Goal: Task Accomplishment & Management: Complete application form

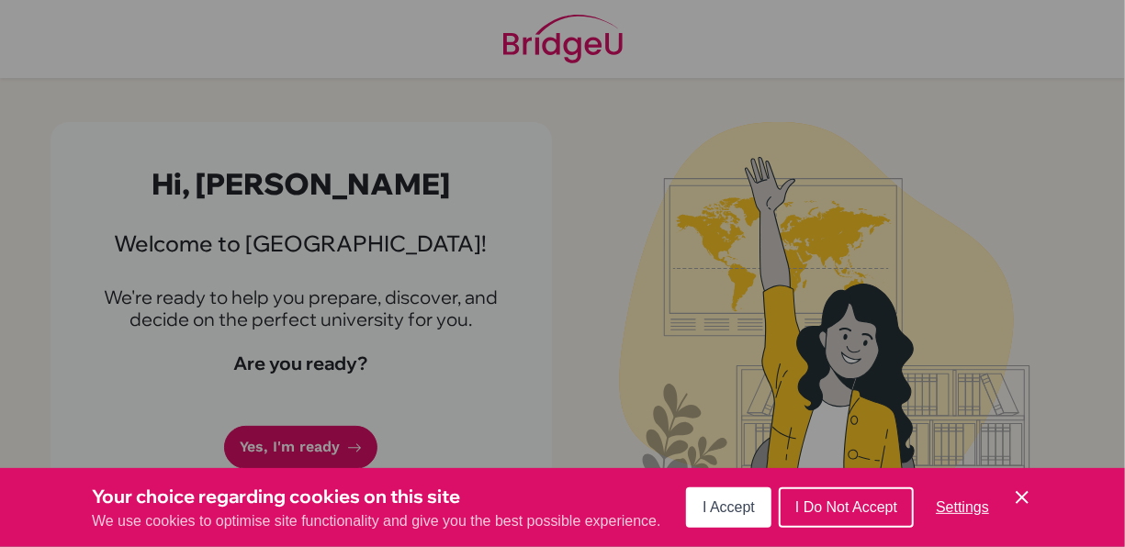
click at [751, 517] on button "I Accept" at bounding box center [728, 508] width 85 height 40
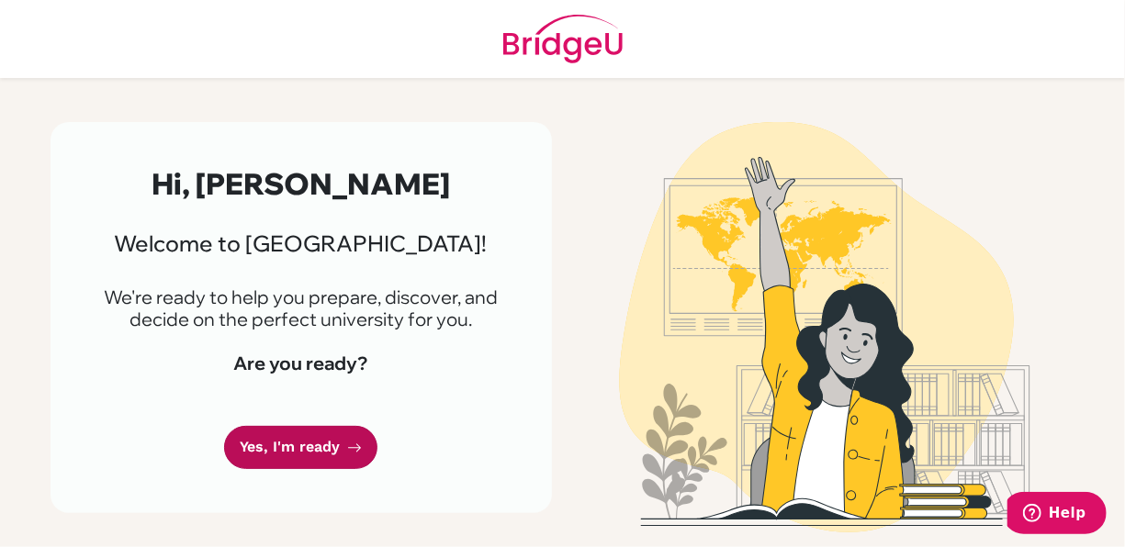
click at [288, 441] on link "Yes, I'm ready" at bounding box center [300, 447] width 153 height 43
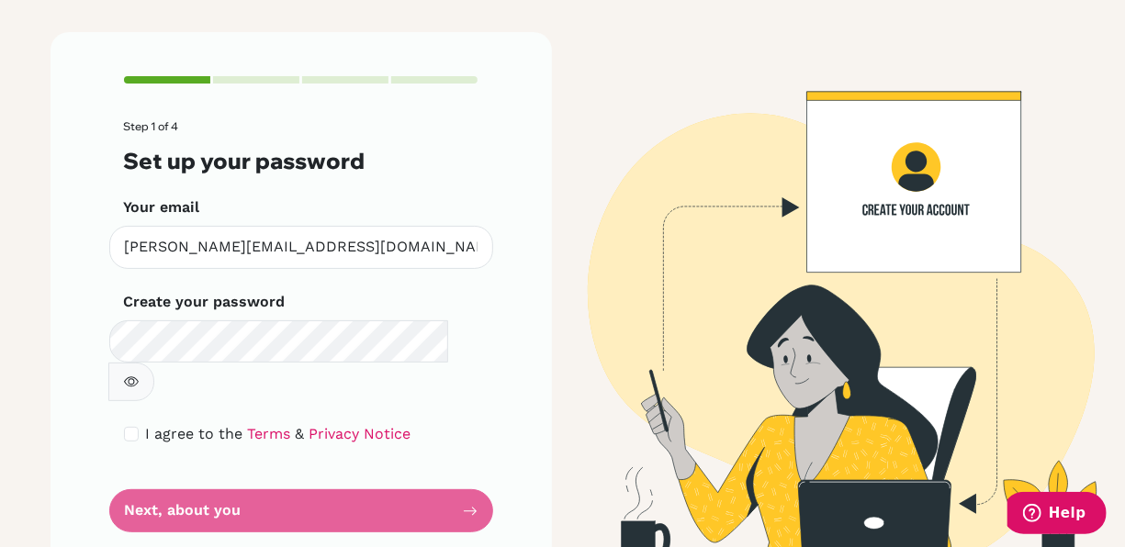
scroll to position [94, 0]
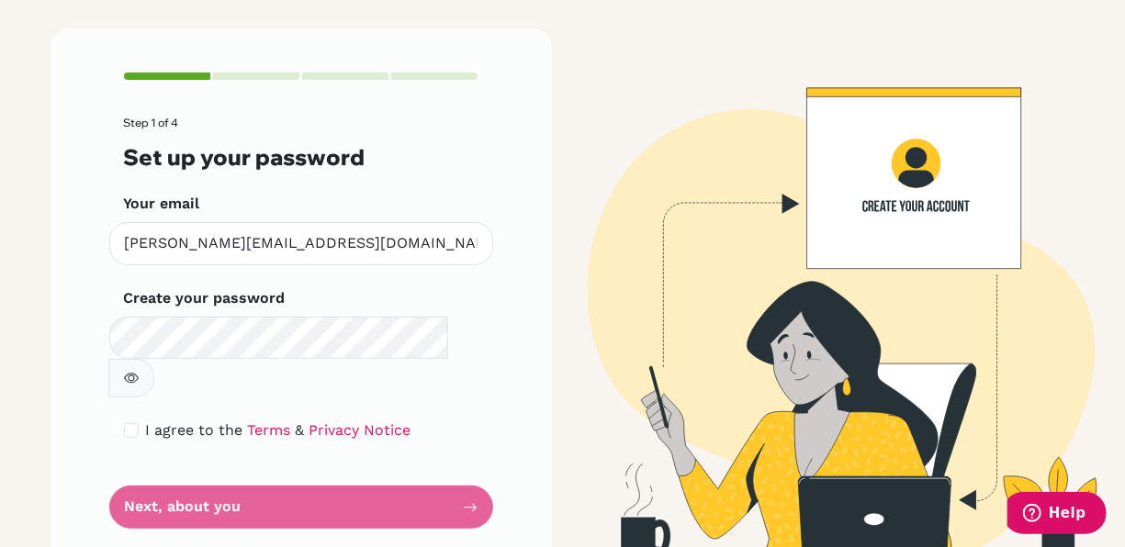
click at [364, 468] on form "Step 1 of 4 Set up your password Your email [PERSON_NAME][EMAIL_ADDRESS][DOMAIN…" at bounding box center [301, 323] width 354 height 412
click at [133, 420] on div "I agree to the Terms & Privacy Notice" at bounding box center [301, 431] width 354 height 22
click at [128, 423] on input "checkbox" at bounding box center [131, 430] width 15 height 15
checkbox input "true"
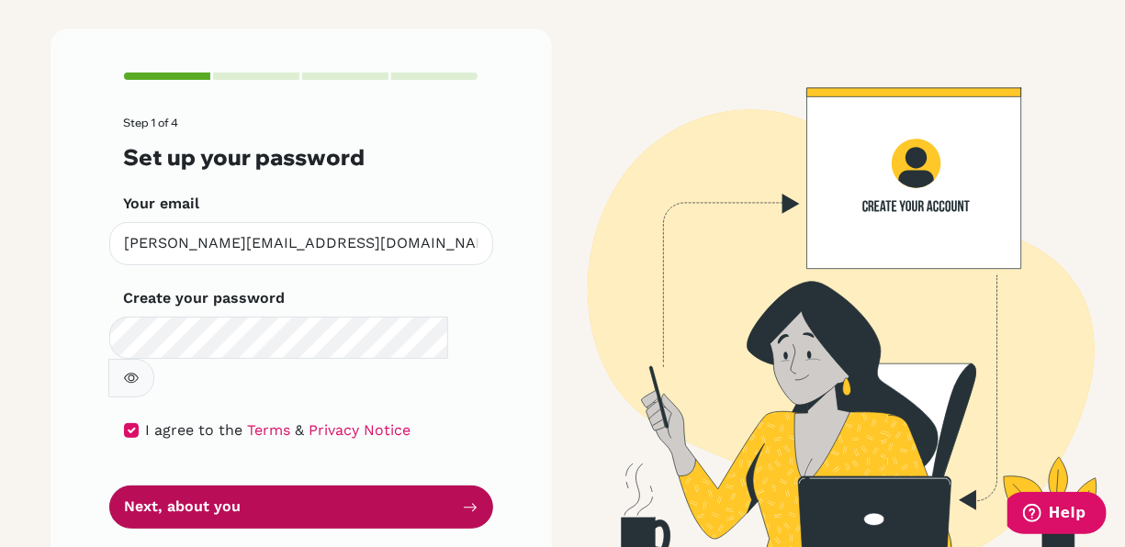
click at [133, 486] on button "Next, about you" at bounding box center [301, 507] width 384 height 43
